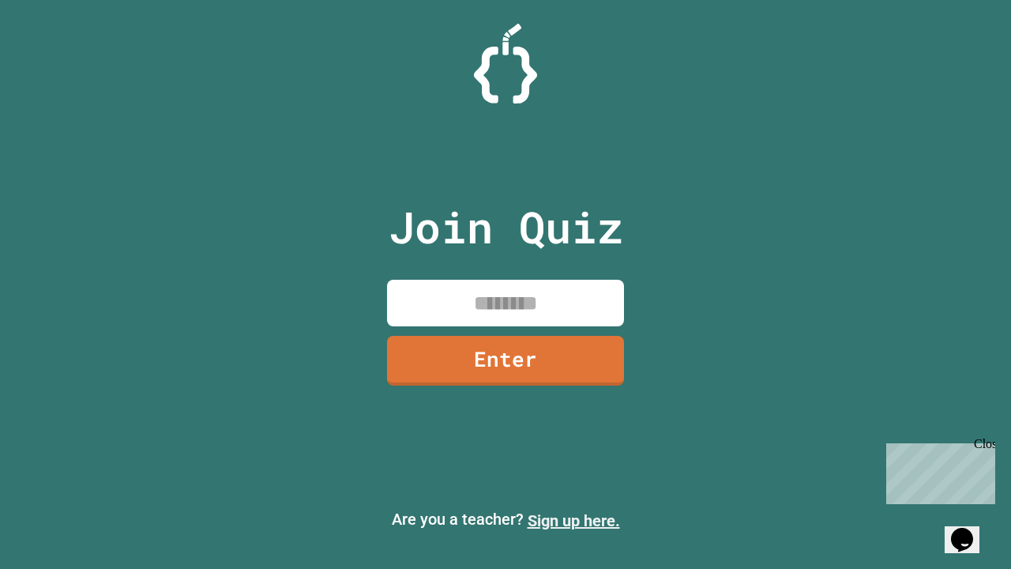
click at [574, 521] on link "Sign up here." at bounding box center [574, 520] width 92 height 19
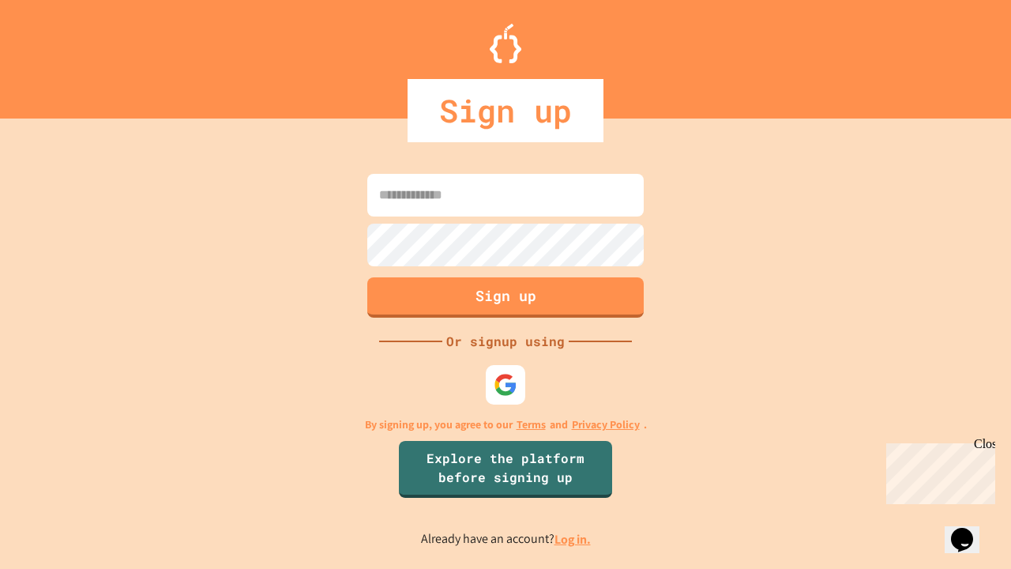
click at [574, 539] on link "Log in." at bounding box center [573, 539] width 36 height 17
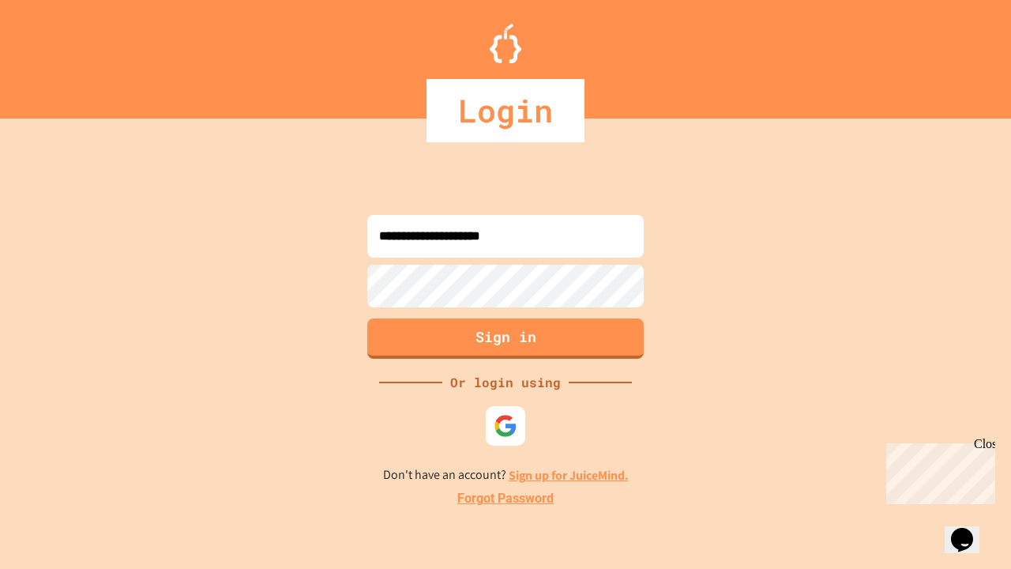
type input "**********"
